Goal: Find specific page/section: Find specific page/section

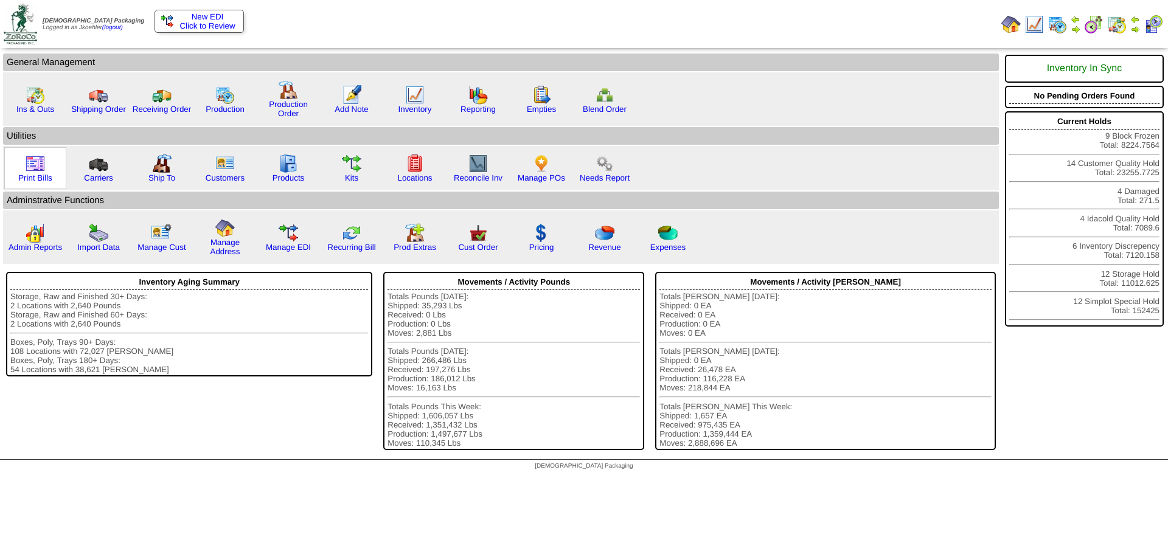
click at [33, 164] on img at bounding box center [35, 163] width 19 height 19
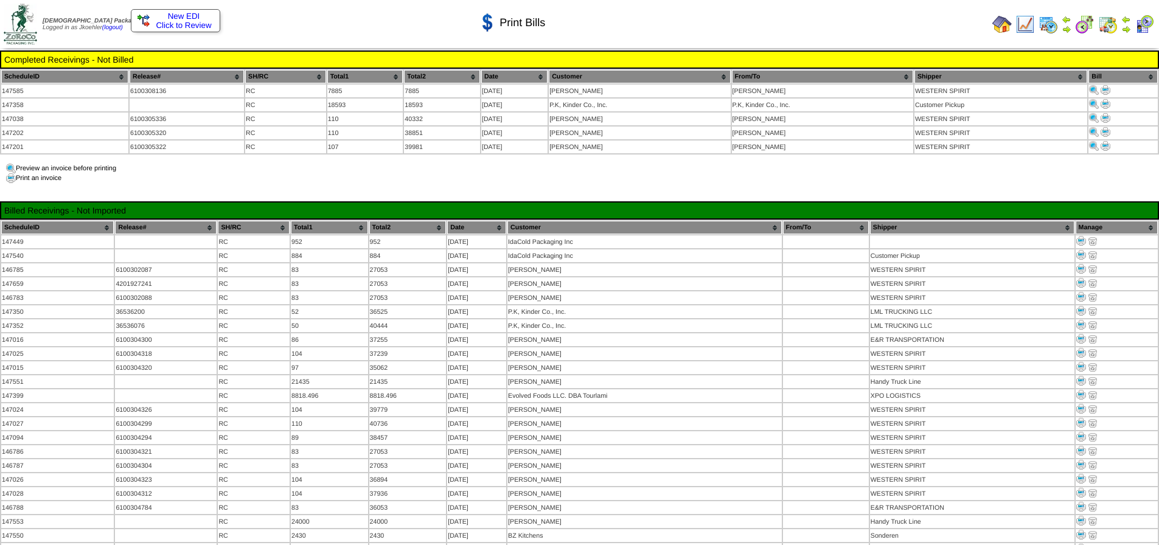
click at [1004, 25] on img at bounding box center [1001, 24] width 19 height 19
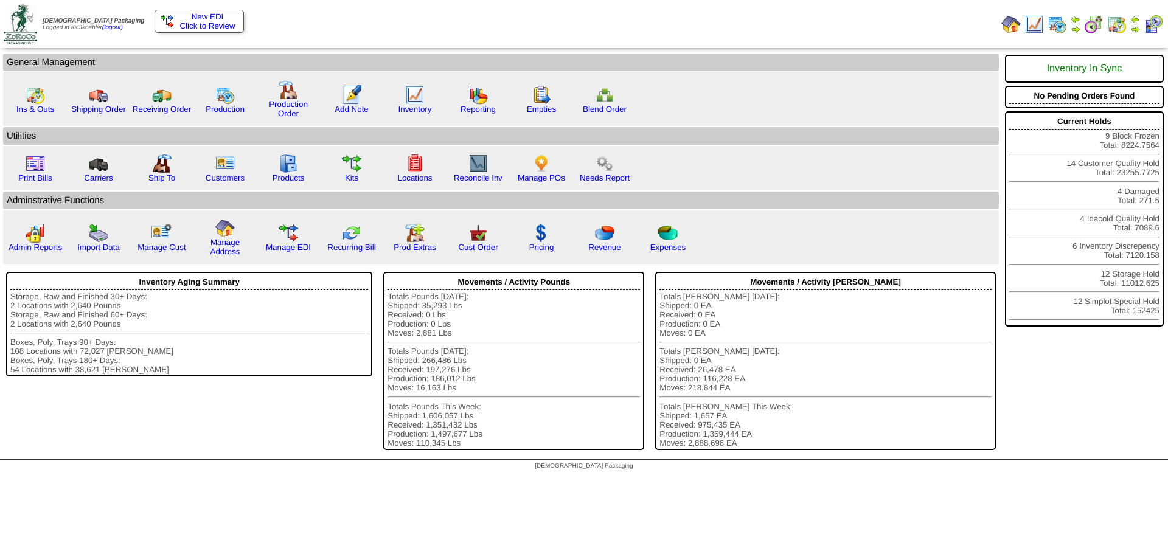
click at [1117, 27] on img at bounding box center [1116, 24] width 19 height 19
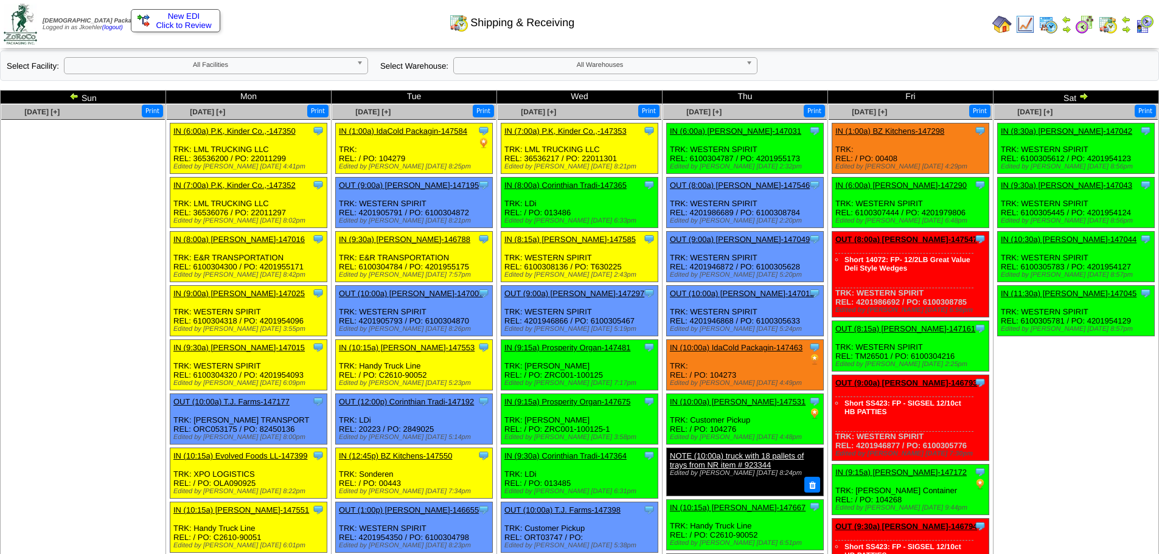
click at [1081, 93] on img at bounding box center [1084, 96] width 10 height 10
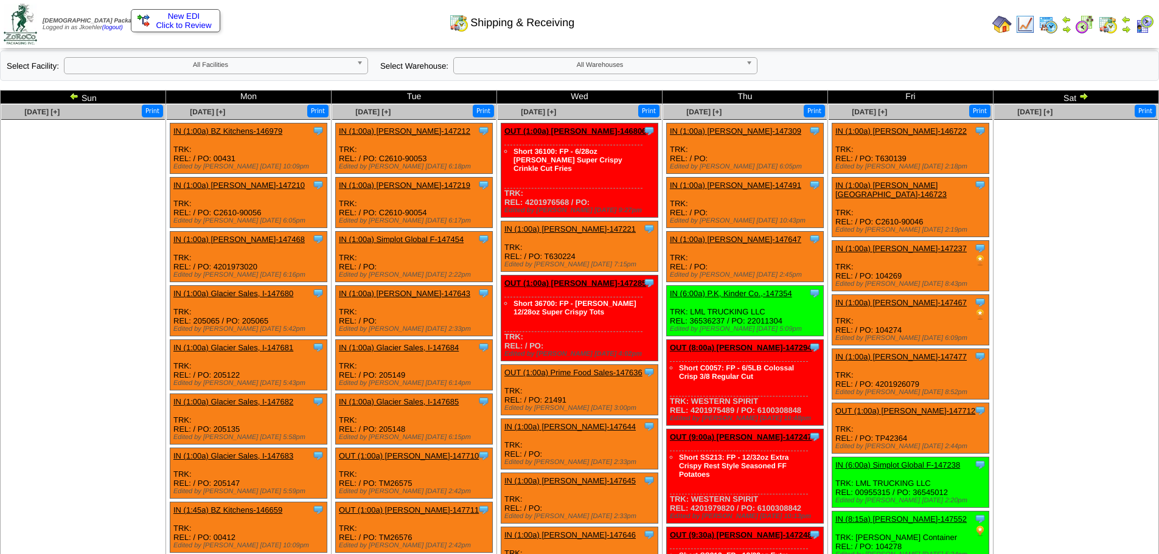
click at [1084, 97] on img at bounding box center [1084, 96] width 10 height 10
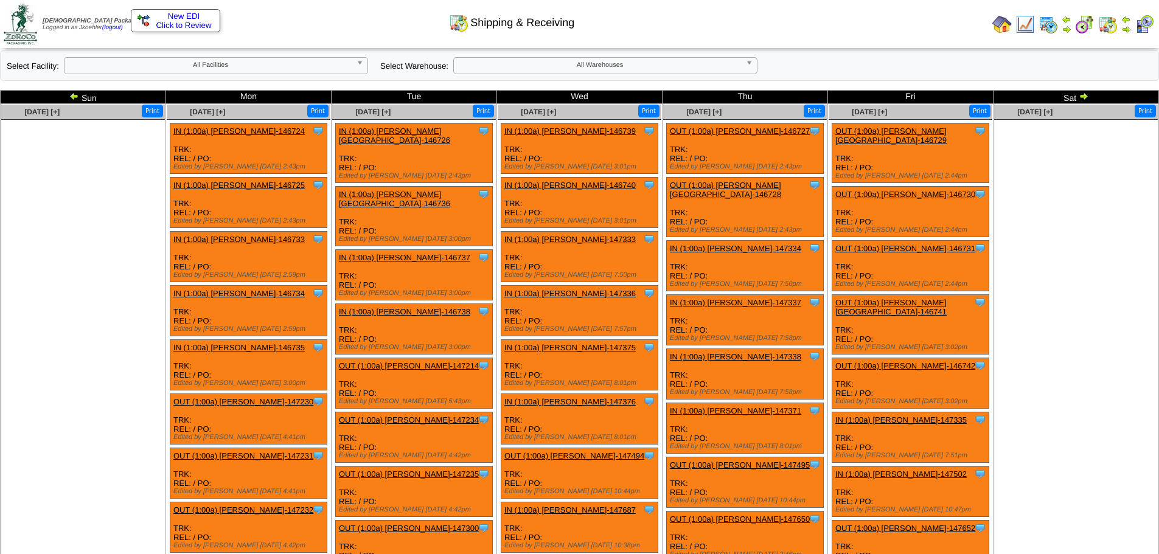
click at [1086, 98] on img at bounding box center [1084, 96] width 10 height 10
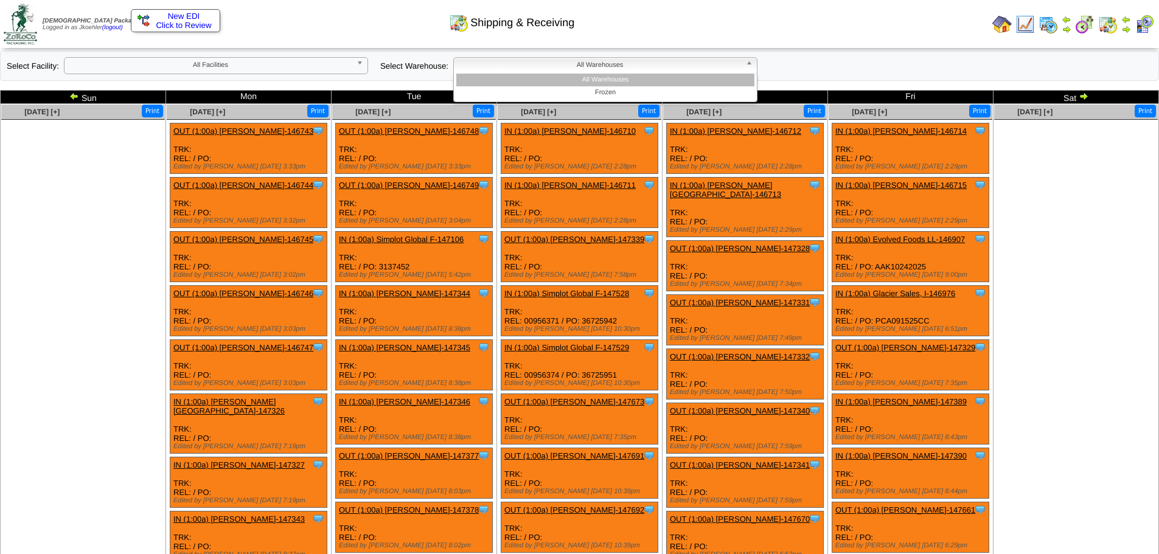
click at [751, 63] on b at bounding box center [751, 66] width 11 height 16
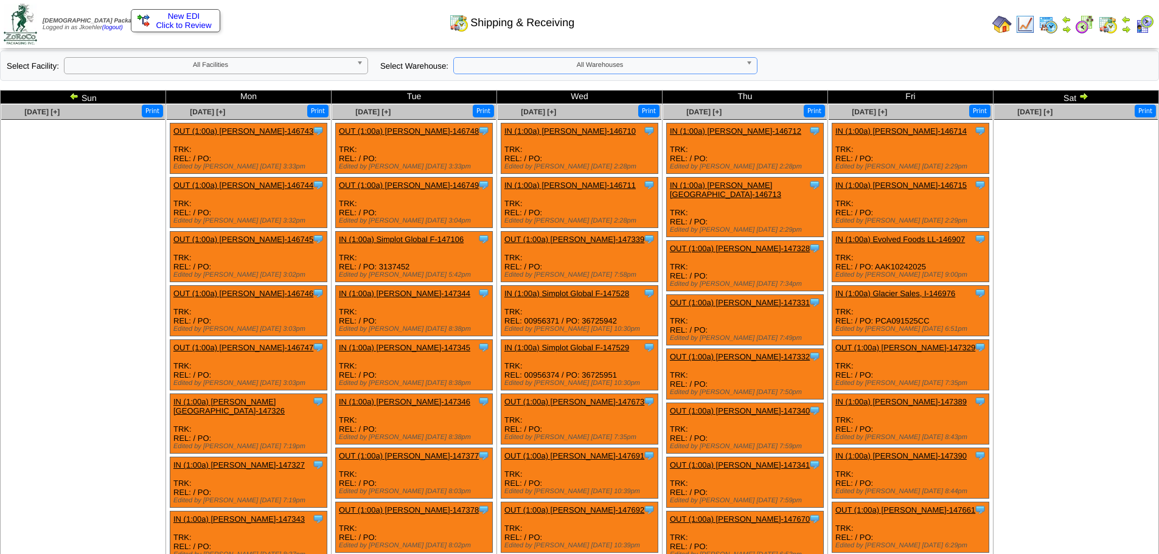
click at [751, 63] on b at bounding box center [751, 66] width 11 height 16
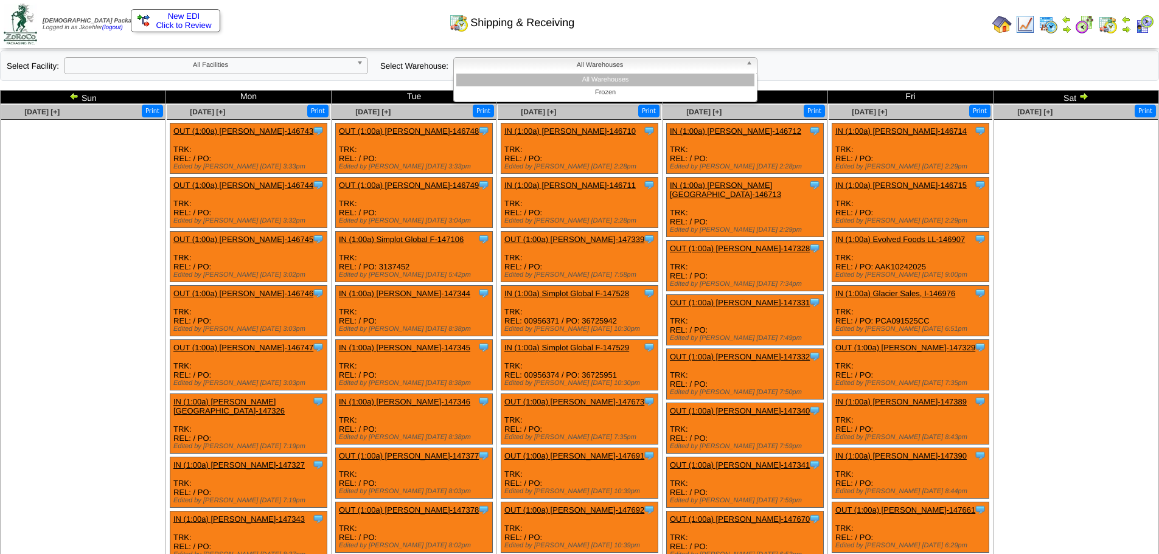
click at [751, 63] on b at bounding box center [751, 66] width 11 height 16
click at [1068, 234] on ul at bounding box center [1076, 211] width 164 height 183
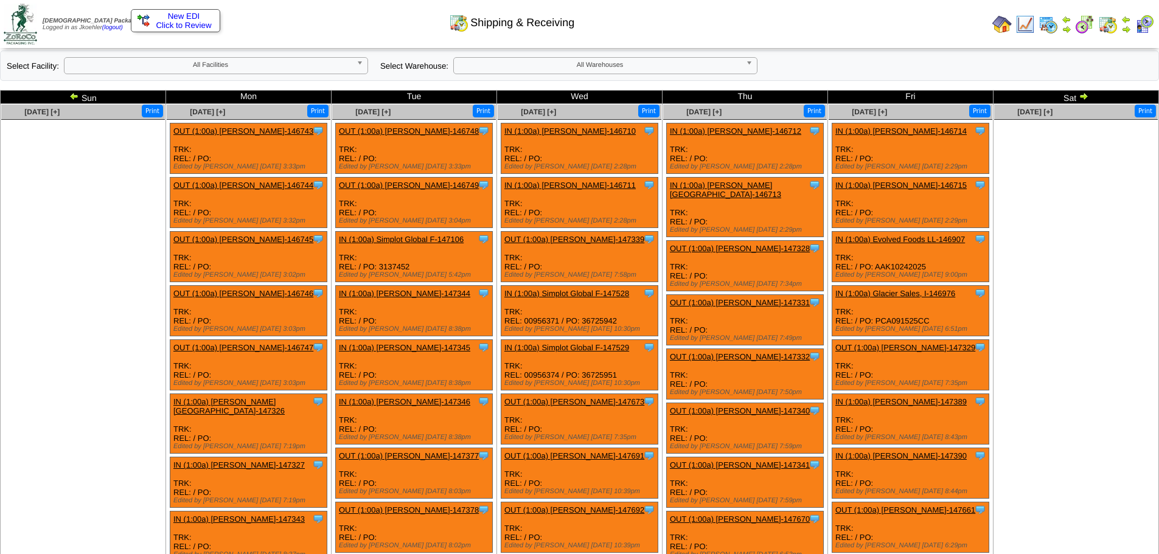
click at [884, 132] on link "IN (1:00a) Lamb-Weston-146714" at bounding box center [900, 131] width 131 height 9
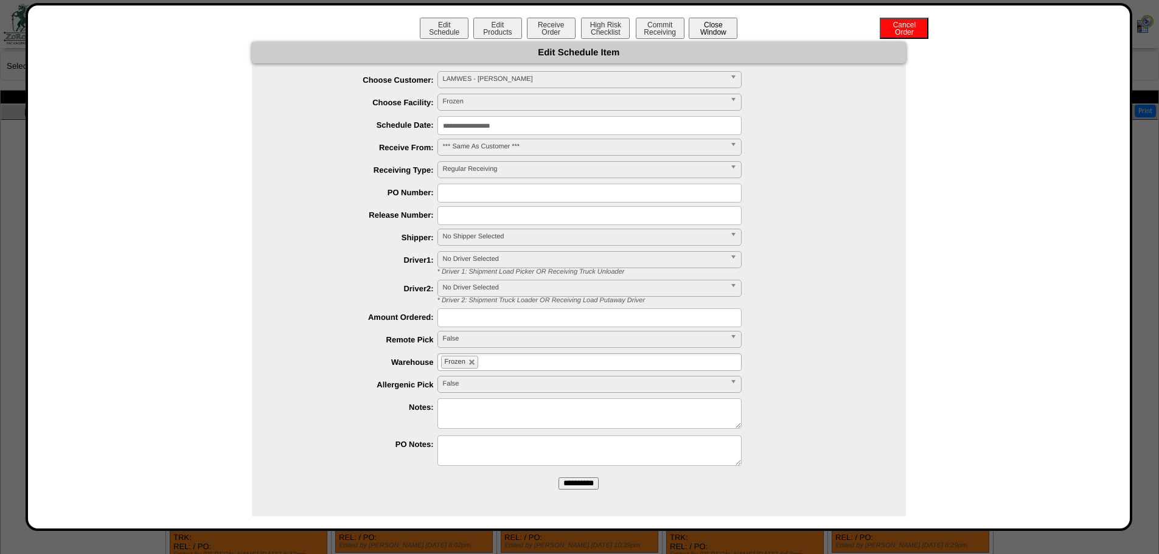
click at [717, 30] on button "Close Window" at bounding box center [713, 28] width 49 height 21
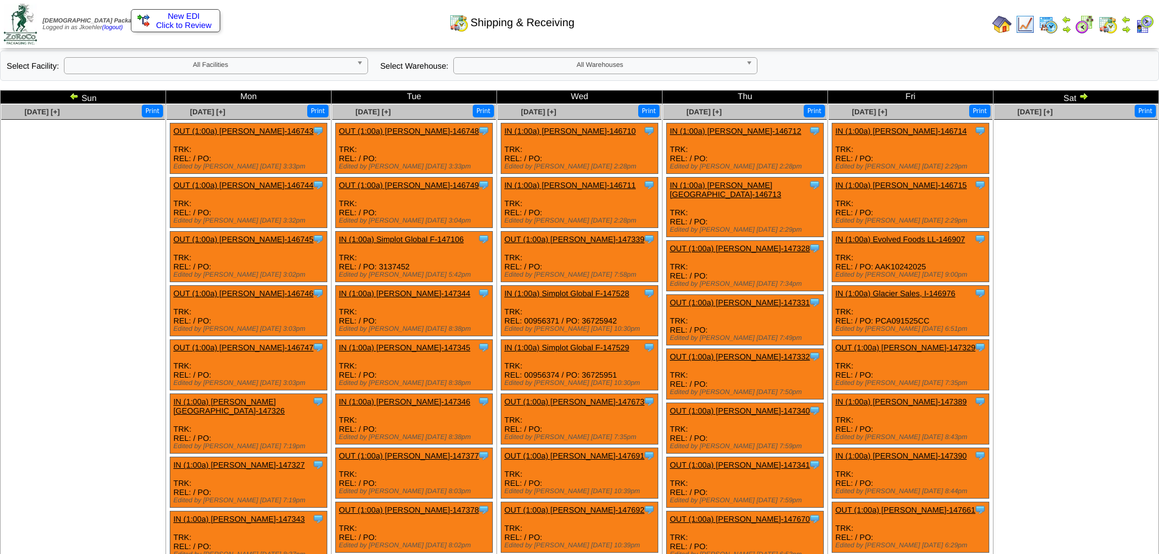
click at [750, 60] on b at bounding box center [751, 66] width 11 height 16
click at [359, 64] on b at bounding box center [362, 66] width 11 height 16
click at [746, 69] on b at bounding box center [751, 66] width 11 height 16
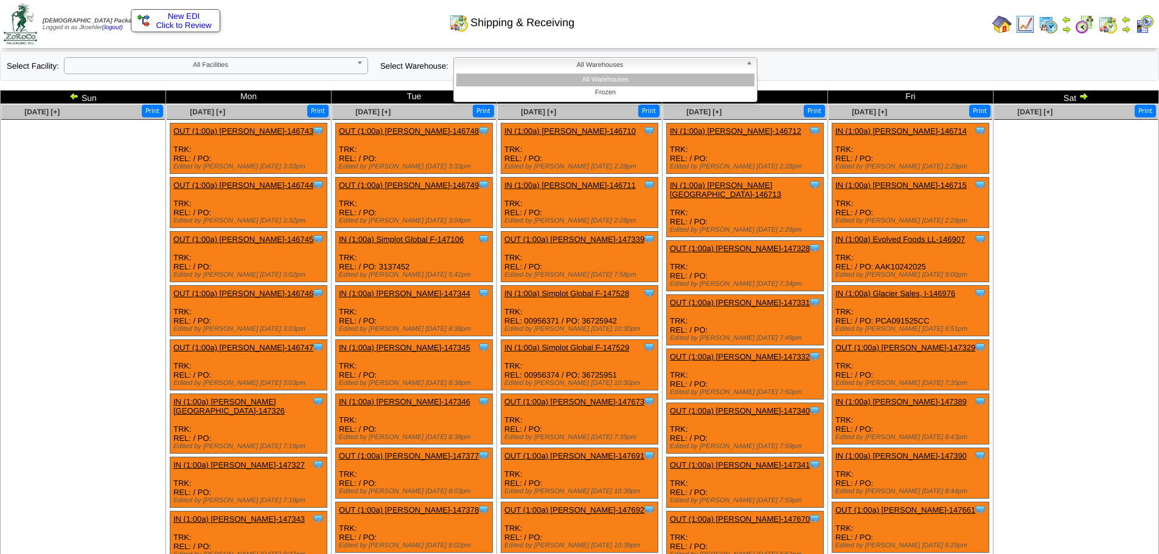
click at [746, 68] on b at bounding box center [751, 66] width 11 height 16
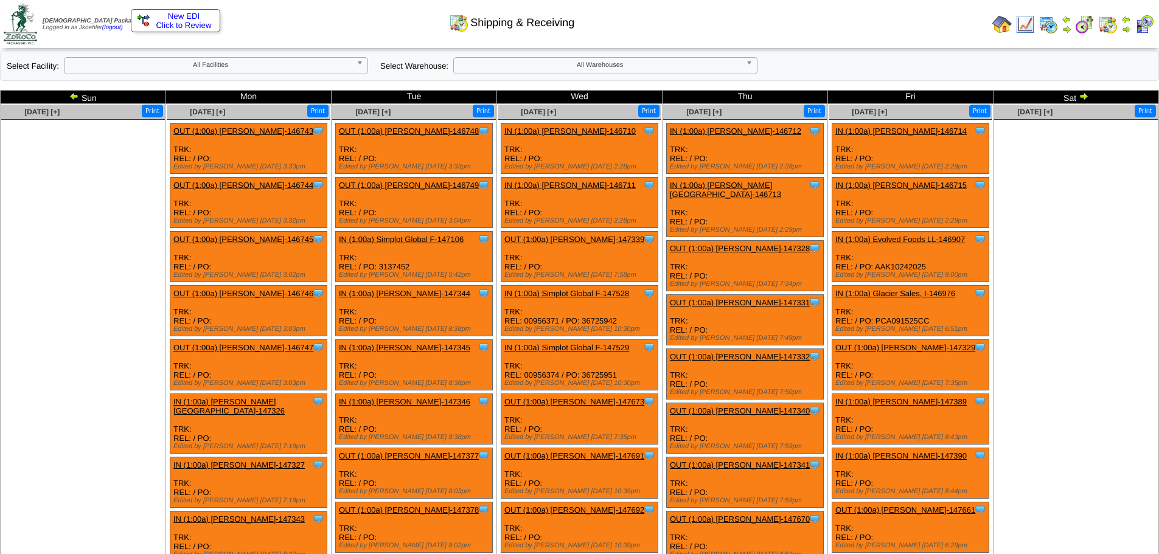
click at [1122, 18] on img at bounding box center [1126, 20] width 10 height 10
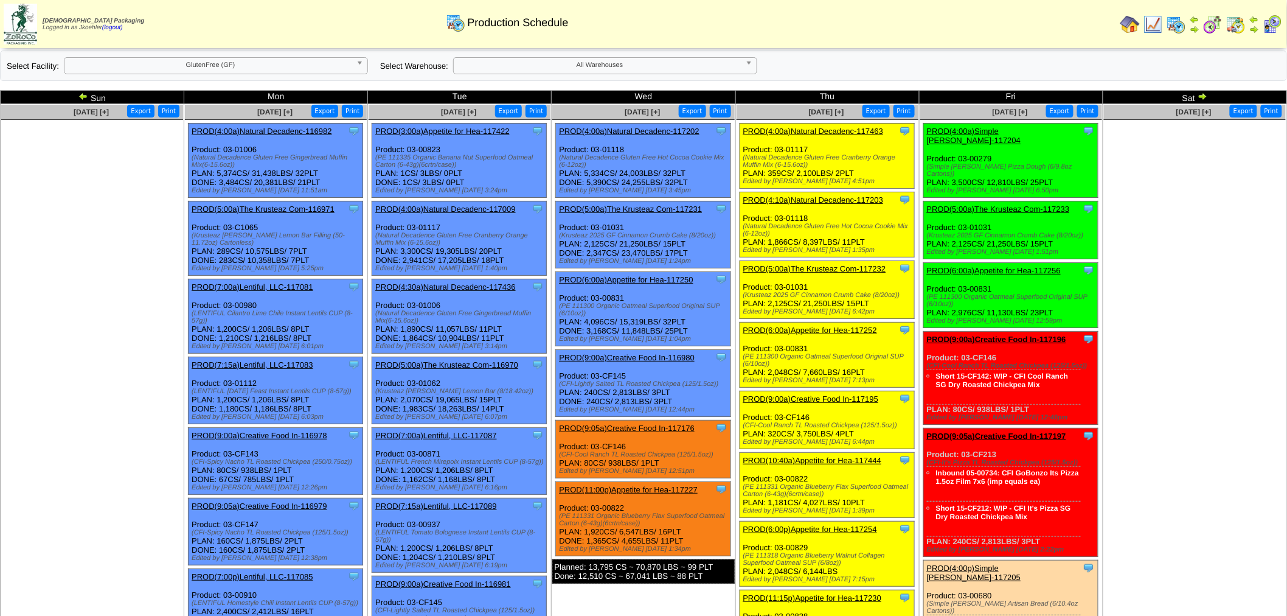
click at [748, 61] on b at bounding box center [751, 66] width 11 height 16
click at [1231, 25] on img at bounding box center [1236, 24] width 19 height 19
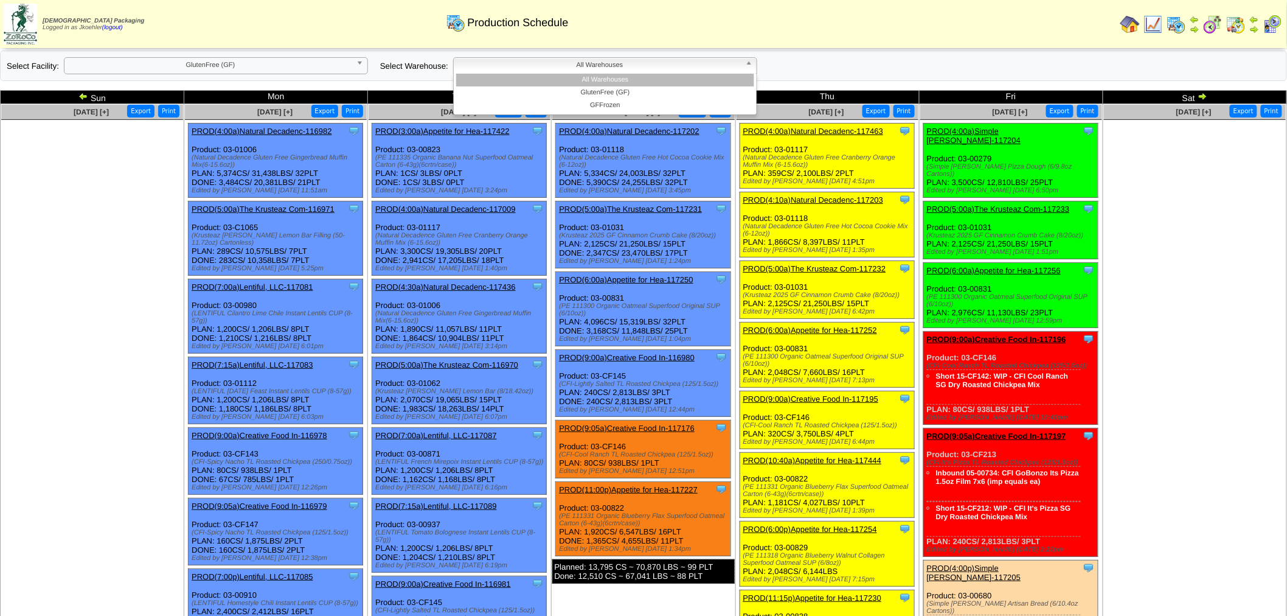
click at [749, 61] on b at bounding box center [751, 66] width 11 height 16
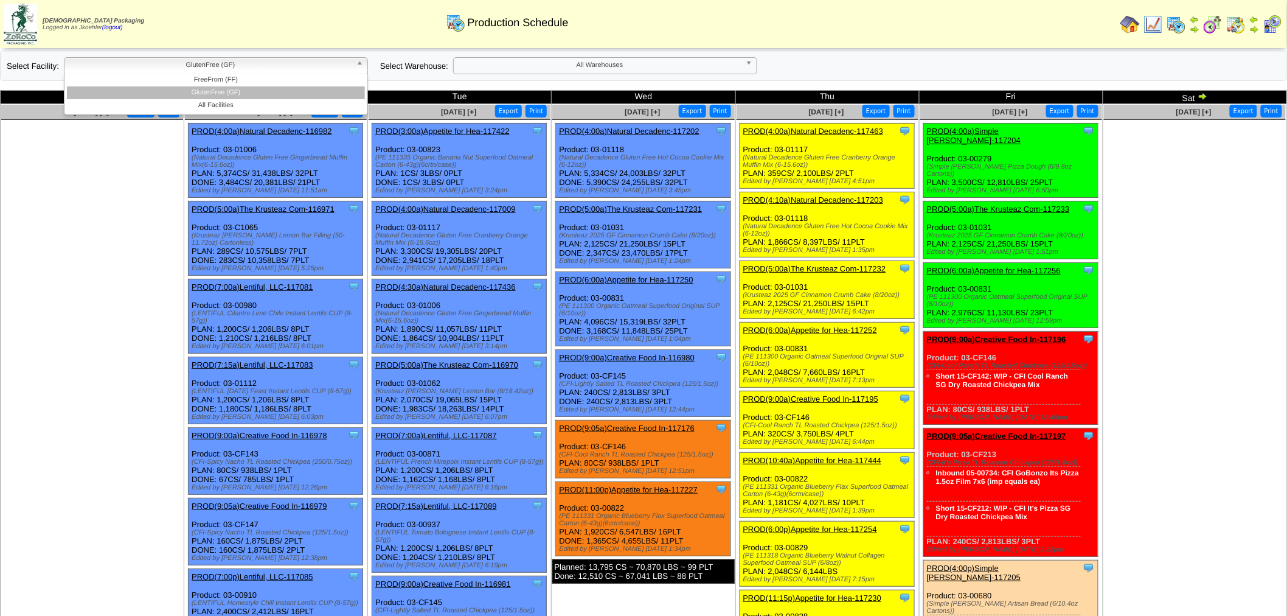
click at [359, 67] on b at bounding box center [362, 66] width 11 height 16
click at [279, 111] on li "All Facilities" at bounding box center [216, 105] width 298 height 13
